Goal: Transaction & Acquisition: Book appointment/travel/reservation

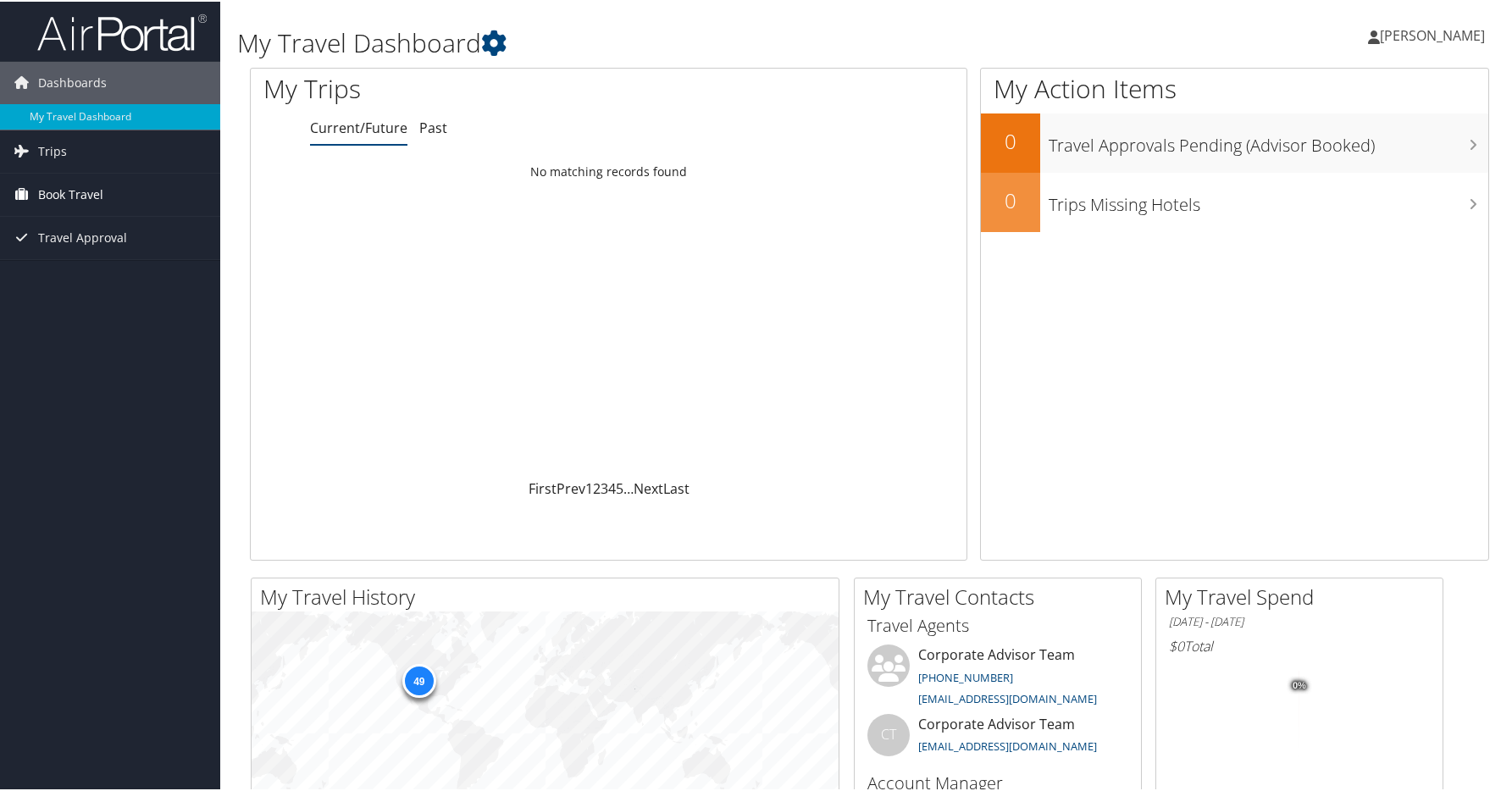
click at [74, 189] on span "Book Travel" at bounding box center [70, 193] width 65 height 42
click at [96, 273] on link "Book/Manage Online Trips" at bounding box center [110, 278] width 221 height 26
